Goal: Task Accomplishment & Management: Use online tool/utility

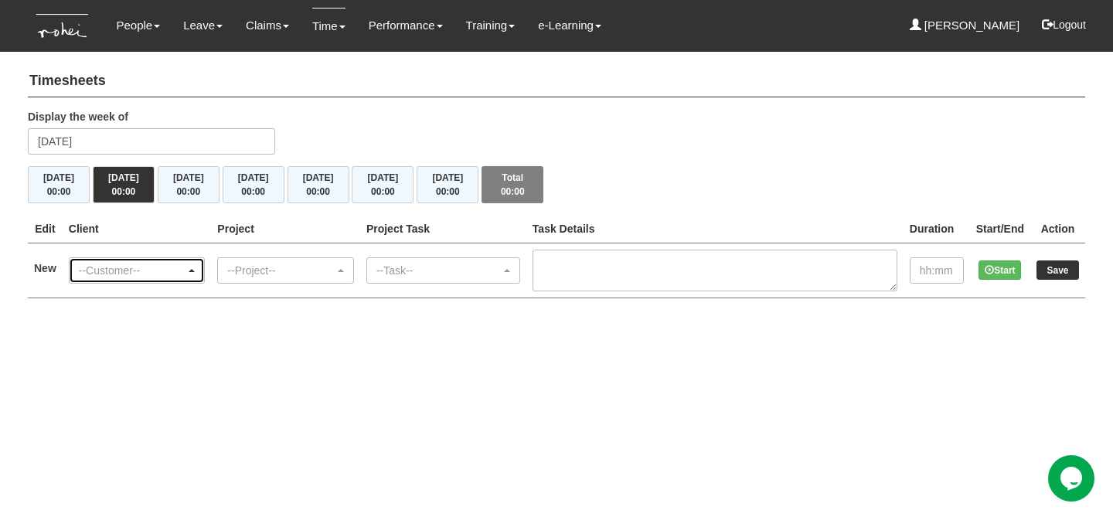
click at [174, 268] on div "--Customer--" at bounding box center [132, 270] width 107 height 15
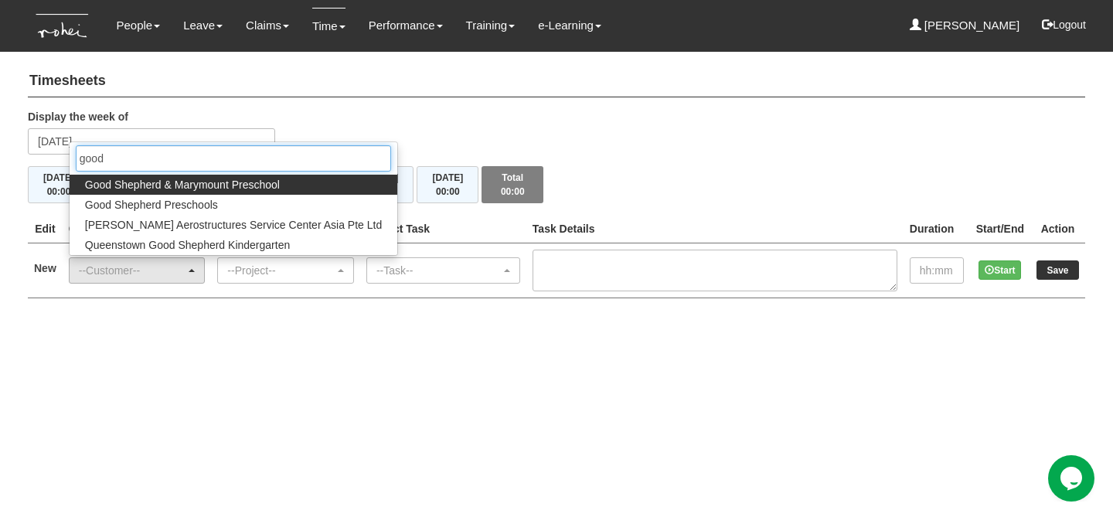
type input "good"
click at [198, 189] on span "Good Shepherd & Marymount Preschool" at bounding box center [182, 184] width 195 height 15
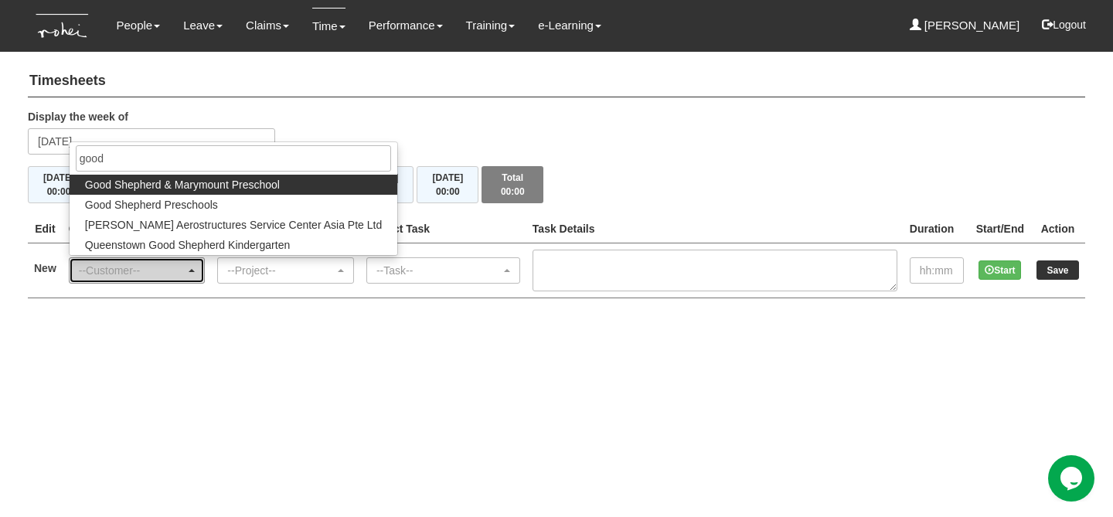
select select "868"
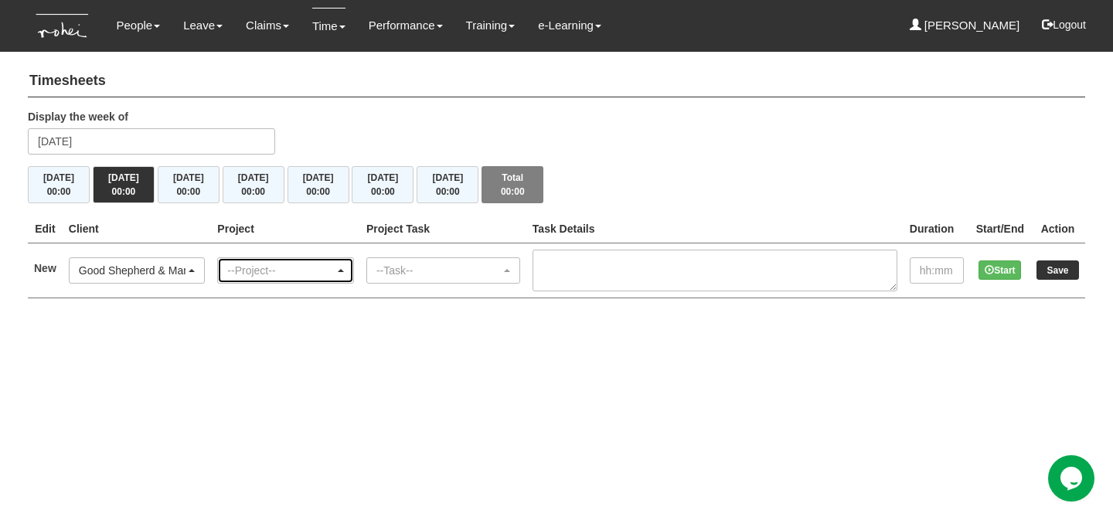
click at [288, 271] on div "--Project--" at bounding box center [280, 270] width 107 height 15
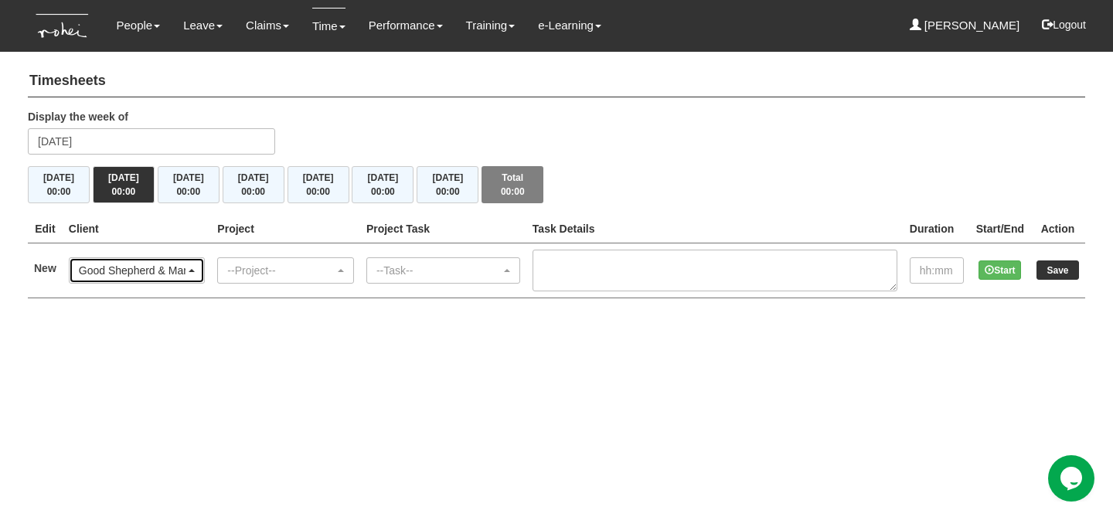
click at [138, 264] on div "Good Shepherd & Marymount Preschool" at bounding box center [132, 270] width 107 height 15
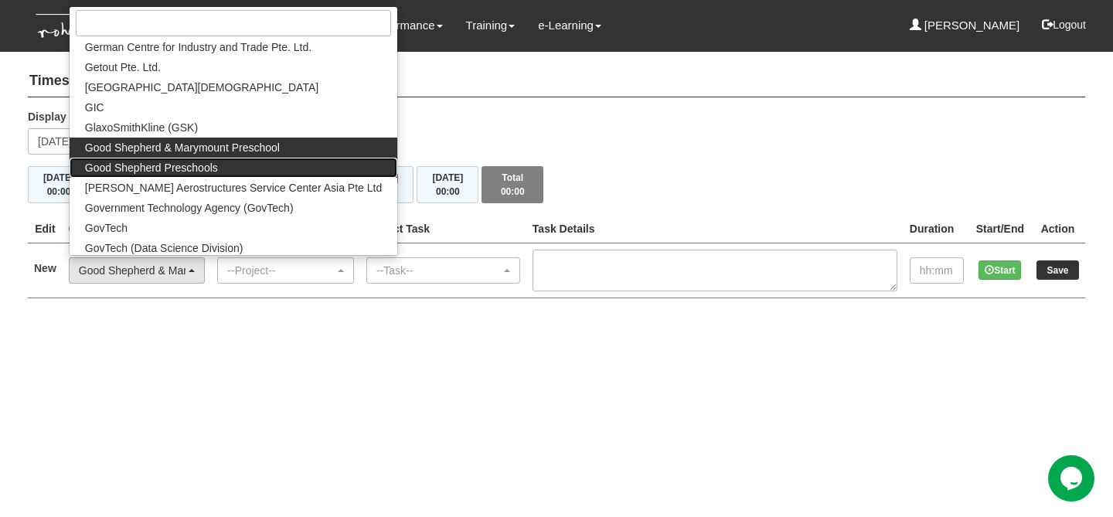
click at [168, 168] on span "Good Shepherd Preschools" at bounding box center [151, 167] width 133 height 15
select select "889"
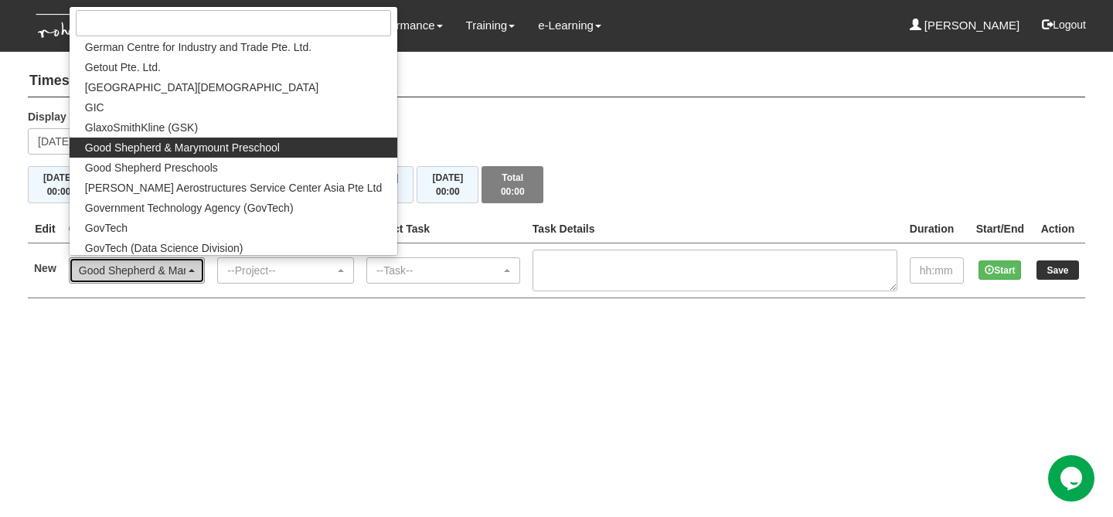
scroll to position [0, 0]
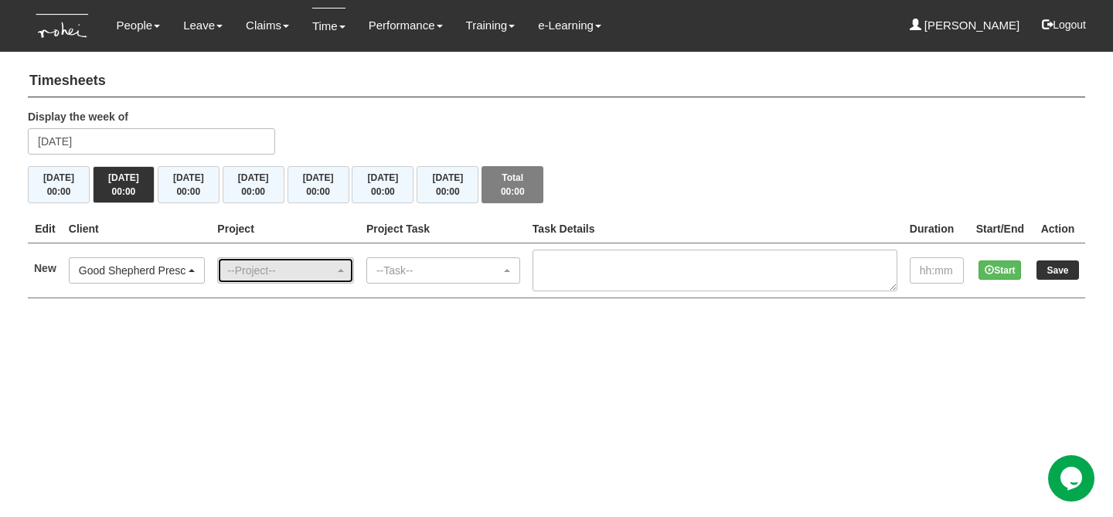
click at [274, 267] on div "--Project--" at bounding box center [280, 270] width 107 height 15
